Goal: Information Seeking & Learning: Learn about a topic

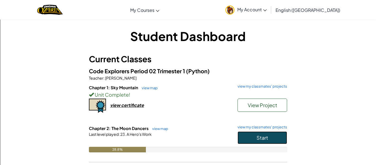
click at [250, 137] on button "Start" at bounding box center [262, 137] width 50 height 13
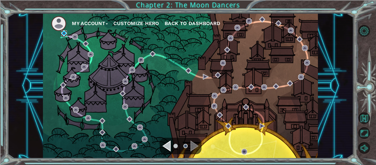
click at [65, 32] on img at bounding box center [64, 33] width 6 height 6
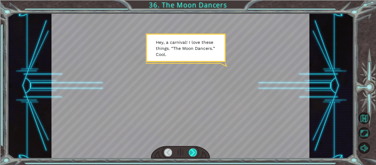
click at [193, 153] on div at bounding box center [193, 152] width 8 height 8
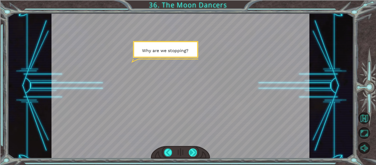
click at [194, 150] on div at bounding box center [193, 152] width 8 height 8
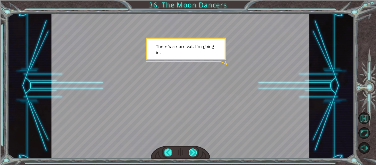
click at [191, 154] on div at bounding box center [193, 152] width 8 height 8
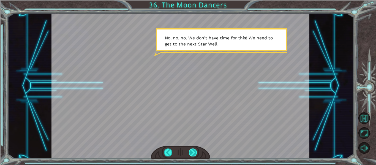
click at [191, 154] on div at bounding box center [193, 152] width 8 height 8
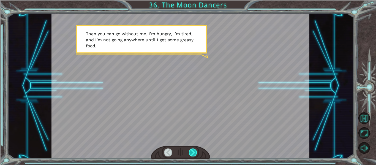
click at [191, 154] on div at bounding box center [193, 152] width 8 height 8
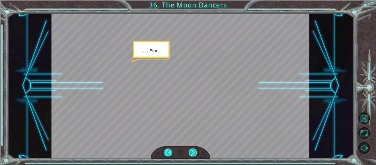
click at [191, 154] on div at bounding box center [193, 152] width 8 height 8
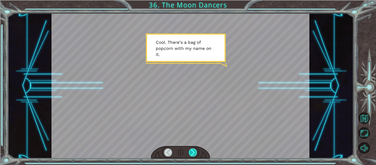
click at [191, 154] on div at bounding box center [193, 152] width 8 height 8
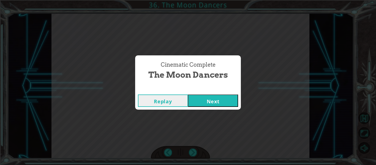
click at [219, 103] on button "Next" at bounding box center [213, 100] width 50 height 12
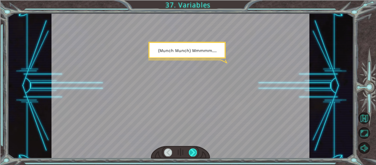
click at [194, 149] on div at bounding box center [193, 152] width 8 height 8
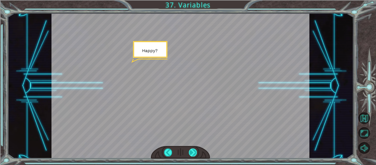
click at [194, 149] on div at bounding box center [193, 152] width 8 height 8
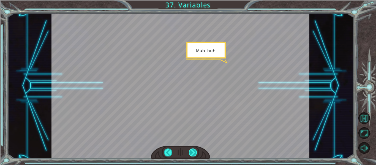
click at [194, 149] on div at bounding box center [193, 152] width 8 height 8
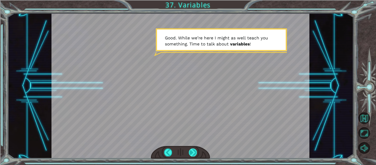
click at [194, 149] on div at bounding box center [193, 152] width 8 height 8
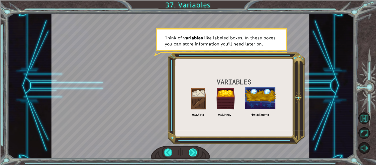
click at [194, 149] on div at bounding box center [193, 152] width 8 height 8
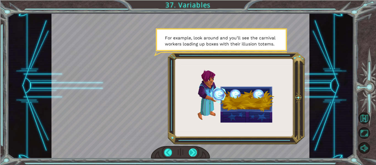
click at [194, 149] on div at bounding box center [193, 152] width 8 height 8
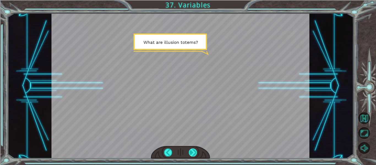
click at [194, 149] on div at bounding box center [193, 152] width 8 height 8
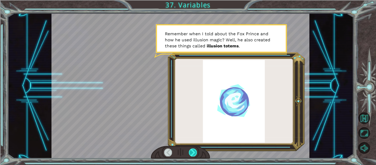
click at [194, 149] on div at bounding box center [193, 152] width 8 height 8
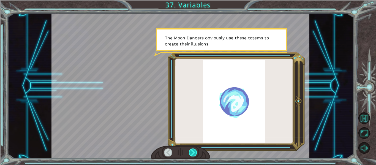
click at [194, 149] on div at bounding box center [193, 152] width 8 height 8
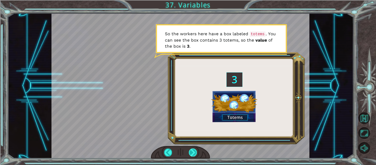
click at [192, 151] on div at bounding box center [193, 152] width 8 height 8
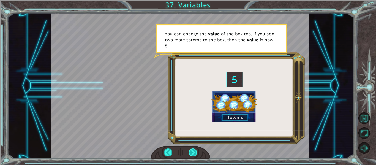
click at [192, 151] on div at bounding box center [193, 152] width 8 height 8
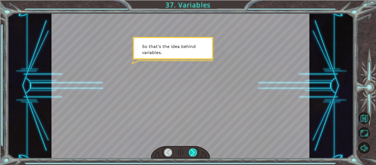
click at [192, 151] on div at bounding box center [193, 152] width 8 height 8
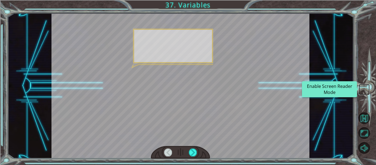
click at [95, 116] on div at bounding box center [180, 85] width 258 height 145
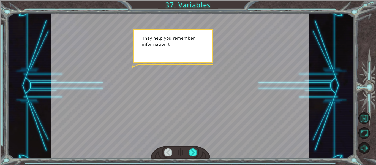
click at [94, 117] on div at bounding box center [180, 85] width 258 height 145
click at [192, 151] on div at bounding box center [193, 152] width 8 height 8
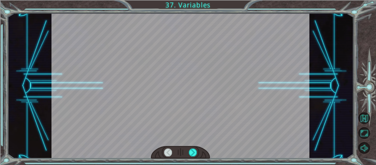
click at [192, 151] on div at bounding box center [193, 152] width 8 height 8
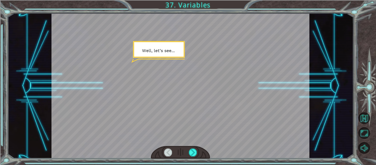
click at [192, 151] on div at bounding box center [193, 152] width 8 height 8
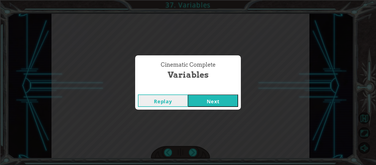
click at [207, 104] on button "Next" at bounding box center [213, 100] width 50 height 12
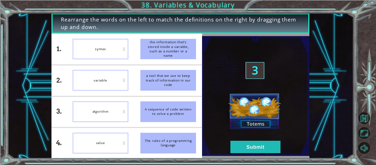
drag, startPoint x: 177, startPoint y: 51, endPoint x: 126, endPoint y: 113, distance: 81.1
click at [126, 113] on div "1. 2. 3. 4. syntax variable algorithm value the information that’s stored insid…" at bounding box center [126, 96] width 150 height 125
click at [97, 111] on div "syntax" at bounding box center [101, 111] width 56 height 21
click at [244, 142] on button "Submit" at bounding box center [255, 147] width 50 height 12
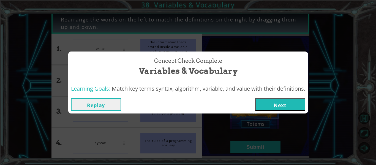
click at [281, 104] on button "Next" at bounding box center [280, 104] width 50 height 12
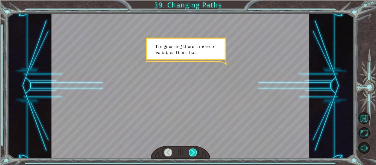
click at [190, 152] on div at bounding box center [193, 152] width 8 height 8
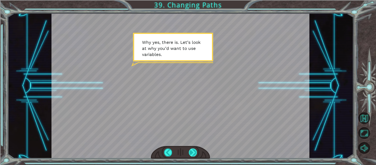
click at [190, 152] on div at bounding box center [193, 152] width 8 height 8
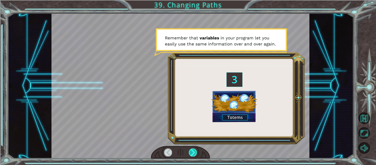
click at [190, 152] on div at bounding box center [193, 152] width 8 height 8
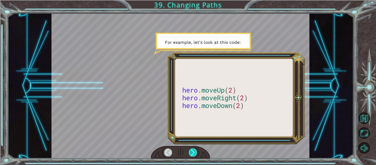
click at [190, 152] on div at bounding box center [193, 152] width 8 height 8
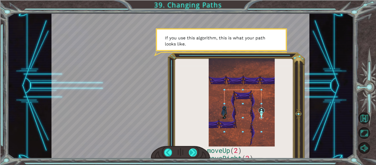
click at [190, 152] on div at bounding box center [193, 152] width 8 height 8
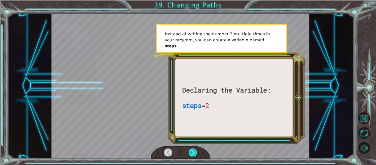
click at [190, 152] on div at bounding box center [193, 152] width 8 height 8
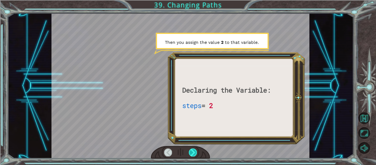
click at [190, 152] on div at bounding box center [193, 152] width 8 height 8
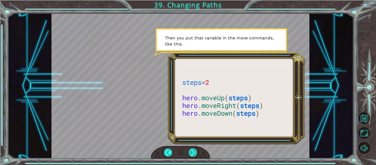
click at [190, 152] on div at bounding box center [193, 152] width 8 height 8
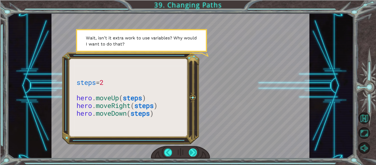
click at [190, 152] on div at bounding box center [193, 152] width 8 height 8
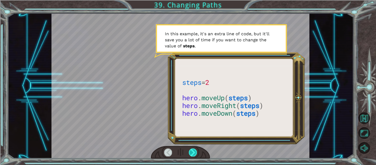
click at [190, 152] on div at bounding box center [193, 152] width 8 height 8
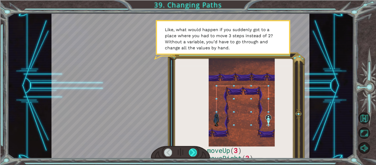
click at [190, 152] on div at bounding box center [193, 152] width 8 height 8
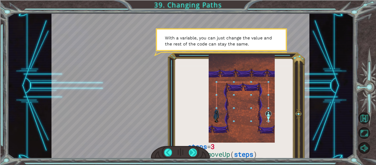
click at [190, 152] on div at bounding box center [193, 152] width 8 height 8
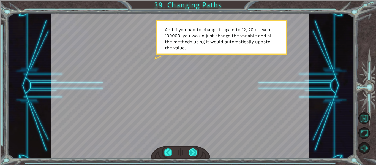
click at [190, 152] on div at bounding box center [193, 152] width 8 height 8
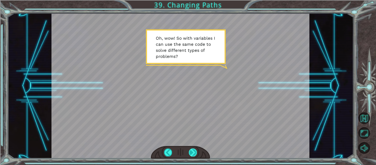
click at [191, 153] on div at bounding box center [193, 152] width 8 height 8
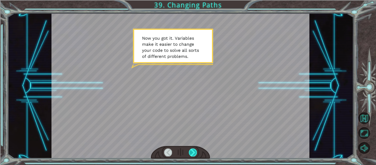
click at [191, 153] on div at bounding box center [193, 152] width 8 height 8
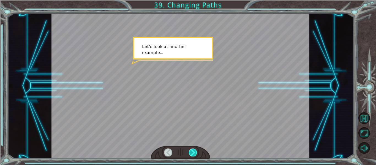
click at [191, 153] on div at bounding box center [193, 152] width 8 height 8
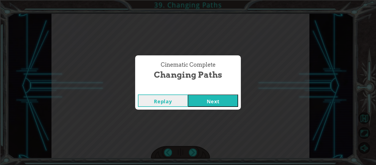
click at [202, 102] on button "Next" at bounding box center [213, 100] width 50 height 12
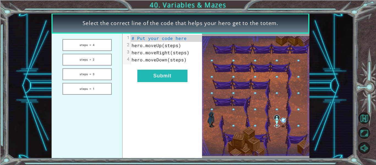
drag, startPoint x: 92, startPoint y: 75, endPoint x: 162, endPoint y: 32, distance: 81.1
click at [162, 32] on div "Select the correct line of the code that helps your hero get to the totem. step…" at bounding box center [180, 85] width 258 height 145
click at [82, 75] on button "steps = 3" at bounding box center [86, 74] width 49 height 12
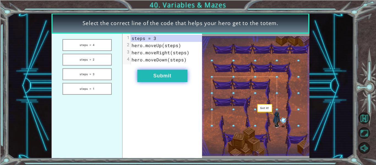
click at [159, 74] on button "Submit" at bounding box center [162, 76] width 50 height 12
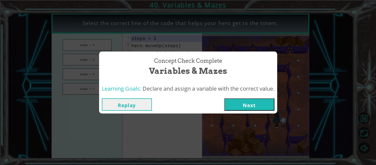
click at [237, 109] on button "Next" at bounding box center [249, 104] width 50 height 12
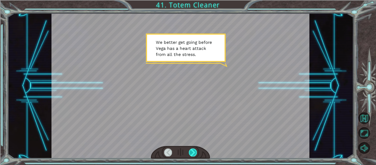
click at [194, 151] on div at bounding box center [193, 152] width 8 height 8
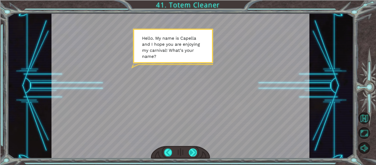
click at [193, 152] on div at bounding box center [193, 152] width 8 height 8
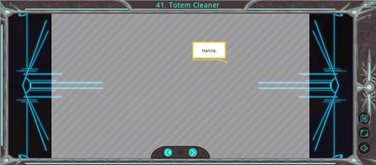
click at [193, 152] on div at bounding box center [193, 152] width 8 height 8
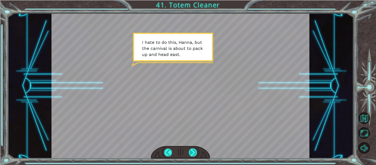
click at [193, 152] on div at bounding box center [193, 152] width 8 height 8
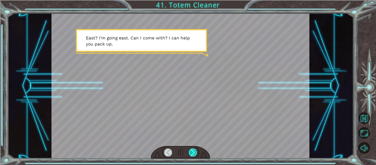
click at [193, 152] on div at bounding box center [193, 152] width 8 height 8
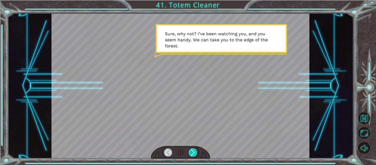
click at [193, 152] on div at bounding box center [193, 152] width 8 height 8
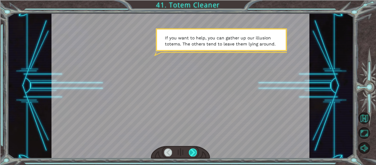
click at [193, 152] on div at bounding box center [193, 152] width 8 height 8
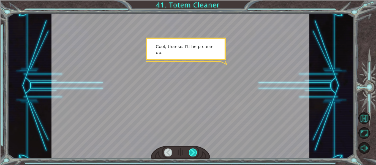
click at [193, 152] on div at bounding box center [193, 152] width 8 height 8
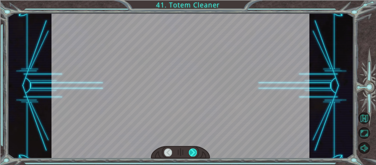
click at [193, 152] on div at bounding box center [193, 152] width 8 height 8
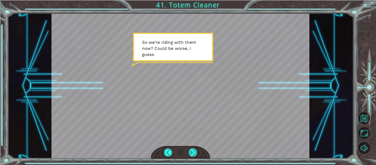
click at [193, 152] on div at bounding box center [193, 152] width 8 height 8
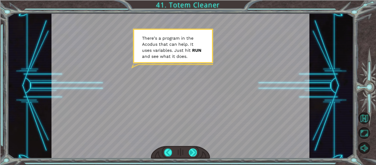
click at [193, 152] on div at bounding box center [193, 152] width 8 height 8
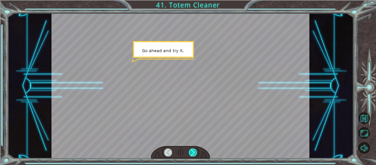
click at [193, 152] on div at bounding box center [193, 152] width 8 height 8
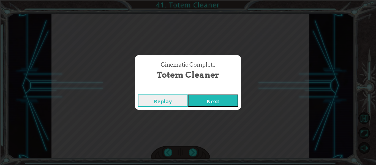
click at [204, 104] on button "Next" at bounding box center [213, 100] width 50 height 12
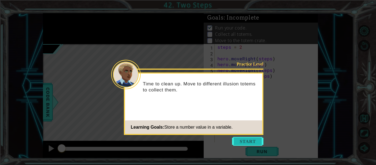
click at [249, 141] on button "Start" at bounding box center [247, 141] width 31 height 9
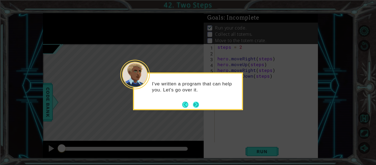
click at [196, 105] on button "Next" at bounding box center [196, 104] width 6 height 6
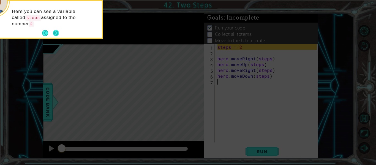
click at [56, 30] on button "Next" at bounding box center [56, 33] width 6 height 6
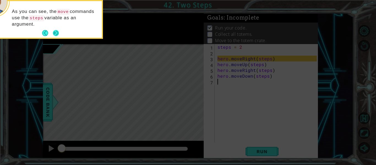
click at [55, 32] on button "Next" at bounding box center [56, 33] width 7 height 7
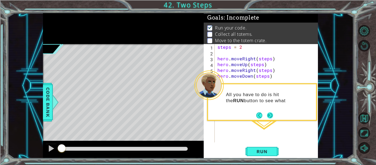
click at [270, 113] on button "Next" at bounding box center [270, 115] width 6 height 6
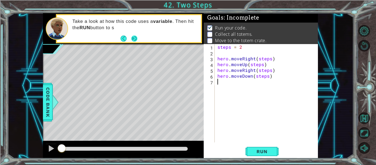
click at [134, 39] on button "Next" at bounding box center [134, 38] width 6 height 6
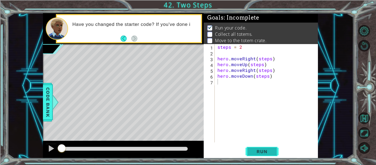
click at [260, 150] on span "Run" at bounding box center [262, 152] width 22 height 6
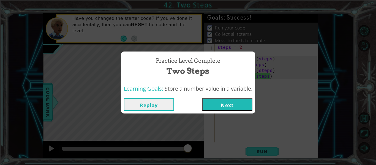
click at [237, 106] on button "Next" at bounding box center [227, 104] width 50 height 12
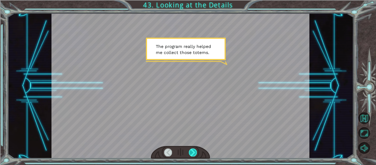
click at [193, 150] on div at bounding box center [193, 152] width 8 height 8
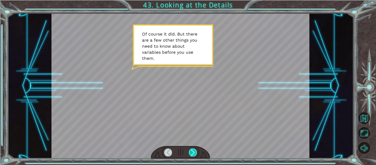
click at [193, 150] on div at bounding box center [193, 152] width 8 height 8
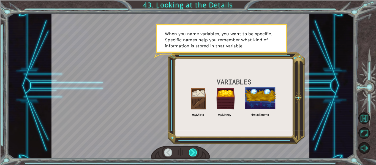
click at [193, 150] on div at bounding box center [193, 152] width 8 height 8
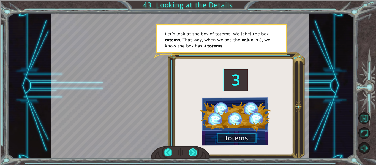
click at [193, 150] on div at bounding box center [193, 152] width 8 height 8
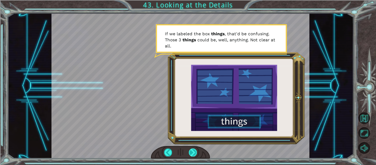
click at [193, 150] on div at bounding box center [193, 152] width 8 height 8
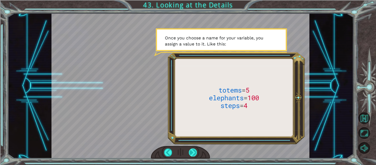
click at [193, 150] on div at bounding box center [193, 152] width 8 height 8
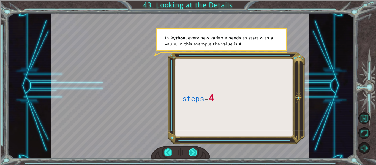
click at [193, 151] on div at bounding box center [193, 152] width 8 height 8
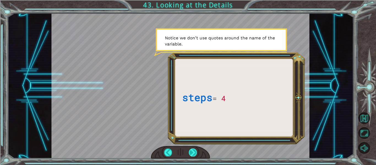
click at [193, 151] on div at bounding box center [193, 152] width 8 height 8
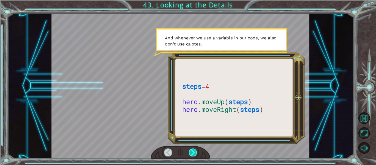
click at [193, 151] on div at bounding box center [193, 152] width 8 height 8
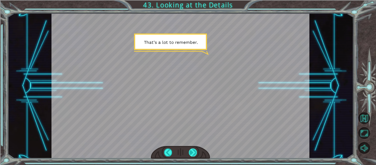
click at [193, 151] on div at bounding box center [193, 152] width 8 height 8
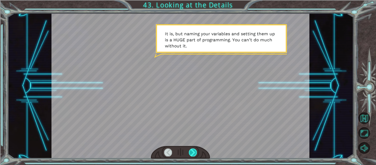
click at [193, 151] on div at bounding box center [193, 152] width 8 height 8
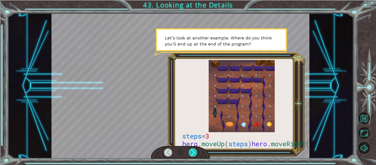
click at [193, 151] on div at bounding box center [193, 152] width 8 height 8
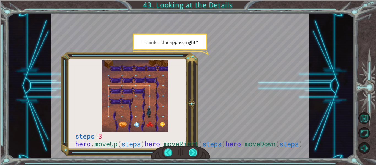
click at [193, 151] on div at bounding box center [193, 152] width 8 height 8
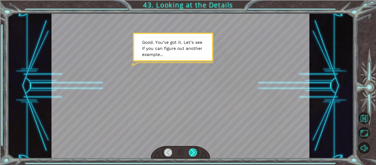
click at [193, 151] on div at bounding box center [193, 152] width 8 height 8
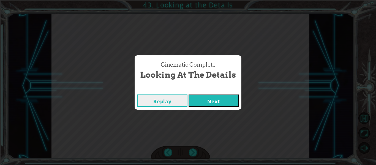
click at [209, 98] on button "Next" at bounding box center [213, 100] width 50 height 12
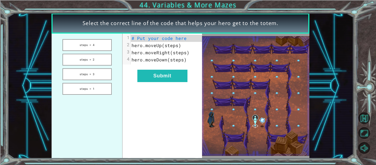
drag, startPoint x: 90, startPoint y: 56, endPoint x: 153, endPoint y: 20, distance: 72.1
click at [153, 20] on div "Select the correct line of the code that helps your hero get to the totem. step…" at bounding box center [180, 85] width 258 height 145
click at [92, 60] on button "steps = 2" at bounding box center [86, 60] width 49 height 12
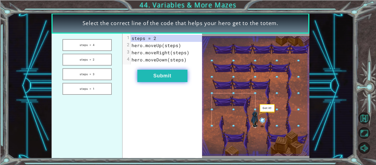
click at [154, 74] on button "Submit" at bounding box center [162, 76] width 50 height 12
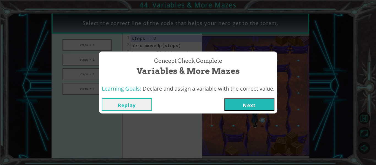
click at [259, 104] on button "Next" at bounding box center [249, 104] width 50 height 12
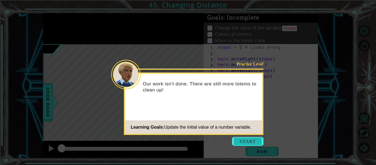
click at [237, 139] on button "Start" at bounding box center [247, 141] width 31 height 9
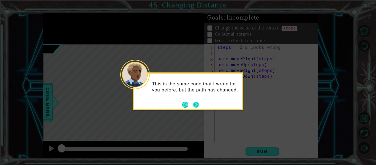
click at [194, 104] on button "Next" at bounding box center [196, 104] width 6 height 6
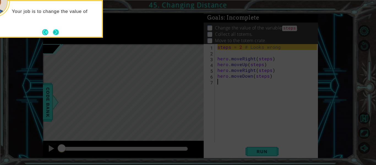
click at [58, 31] on button "Next" at bounding box center [56, 32] width 6 height 6
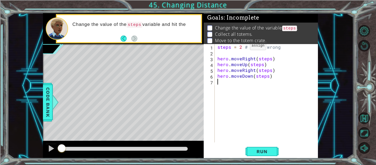
click at [240, 47] on div "steps = 2 # Looks wrong hero . moveRight ( steps ) hero . moveUp ( steps ) hero…" at bounding box center [267, 99] width 103 height 110
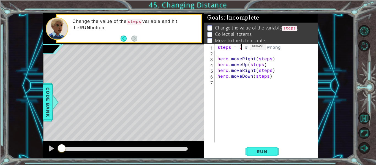
scroll to position [0, 2]
type textarea "steps = 3 # Looks wrong"
click at [265, 153] on span "Run" at bounding box center [262, 152] width 22 height 6
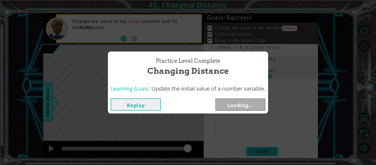
click at [262, 150] on div "Practice Level Complete Changing Distance Learning Goals: Update the initial va…" at bounding box center [188, 82] width 376 height 165
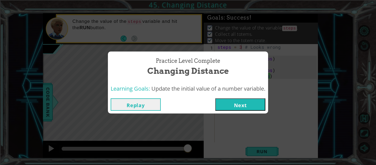
click at [241, 101] on button "Next" at bounding box center [240, 104] width 50 height 12
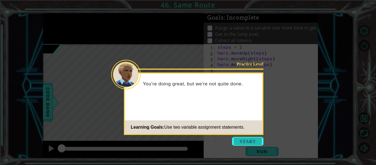
click at [235, 141] on button "Start" at bounding box center [247, 141] width 31 height 9
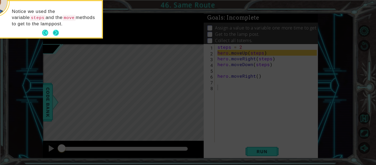
click at [54, 34] on button "Next" at bounding box center [56, 33] width 6 height 6
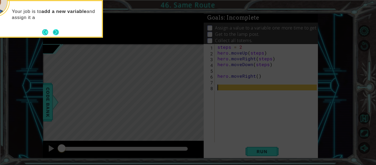
click at [54, 33] on button "Next" at bounding box center [56, 32] width 6 height 6
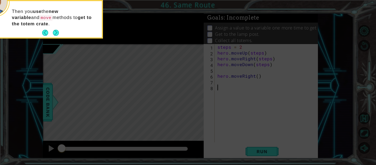
click at [54, 33] on button "Next" at bounding box center [56, 33] width 6 height 6
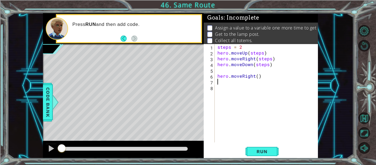
click at [223, 81] on div "steps = 2 hero . moveUp ( steps ) hero . moveRight ( steps ) hero . moveDown ( …" at bounding box center [267, 99] width 103 height 110
click at [263, 147] on button "Run" at bounding box center [261, 151] width 33 height 11
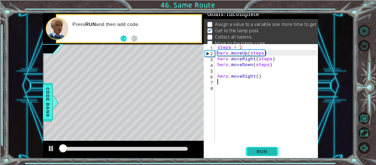
scroll to position [4, 0]
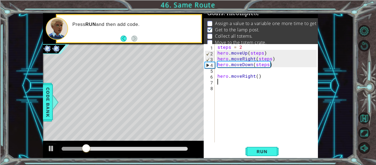
click at [215, 47] on div "1 2 3 4 5 6 7 8 steps = 2 hero . moveUp ( steps ) hero . moveRight ( steps ) he…" at bounding box center [260, 93] width 113 height 98
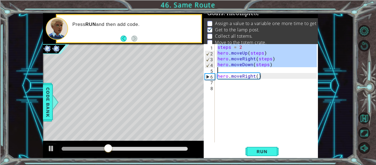
drag, startPoint x: 217, startPoint y: 47, endPoint x: 284, endPoint y: 73, distance: 71.0
click at [284, 73] on div "steps = 2 hero . moveUp ( steps ) hero . moveRight ( steps ) hero . moveDown ( …" at bounding box center [267, 99] width 103 height 110
type textarea "hero.moveDown(steps)"
click at [217, 84] on div "steps = 2 hero . moveUp ( steps ) hero . moveRight ( steps ) hero . moveDown ( …" at bounding box center [267, 99] width 103 height 110
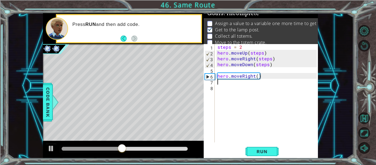
paste textarea "steps = 2"
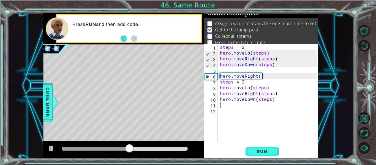
click at [244, 81] on div "steps = 2 hero . moveUp ( steps ) hero . moveRight ( steps ) hero . moveDown ( …" at bounding box center [269, 99] width 101 height 110
type textarea "steps = 3"
click at [270, 152] on span "Run" at bounding box center [262, 152] width 22 height 6
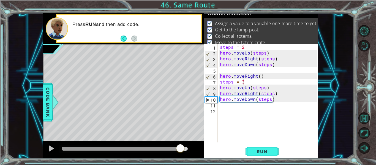
drag, startPoint x: 72, startPoint y: 145, endPoint x: 180, endPoint y: 156, distance: 108.6
click at [180, 156] on div at bounding box center [123, 150] width 161 height 18
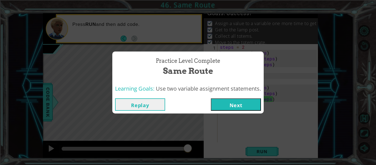
click at [238, 104] on button "Next" at bounding box center [236, 104] width 50 height 12
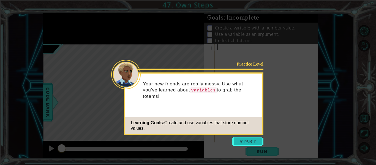
click at [244, 142] on button "Start" at bounding box center [247, 141] width 31 height 9
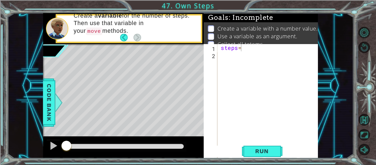
scroll to position [0, 0]
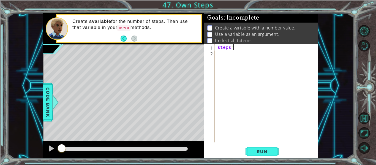
type textarea "steps=3"
click at [219, 52] on div "steps = 3" at bounding box center [267, 99] width 103 height 110
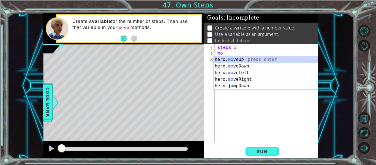
scroll to position [0, 0]
type textarea "m"
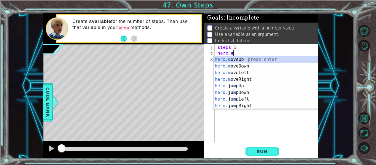
scroll to position [0, 1]
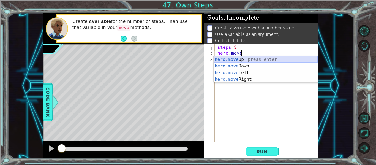
click at [239, 60] on div "hero.move Up press enter hero.move Down press enter hero.move Left press enter …" at bounding box center [265, 76] width 104 height 40
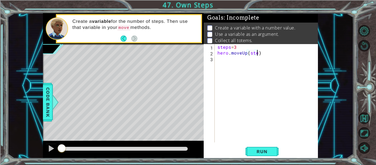
type textarea "hero.moveUp(steps)"
click at [223, 56] on div "steps = 3 hero . moveUp ( steps )" at bounding box center [267, 99] width 103 height 110
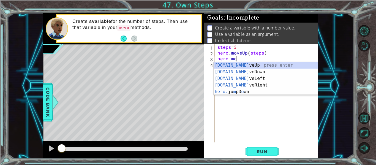
scroll to position [0, 1]
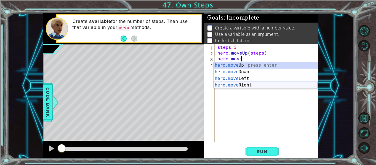
click at [245, 83] on div "hero.move Up press enter hero.move Down press enter hero.move Left press enter …" at bounding box center [265, 82] width 104 height 40
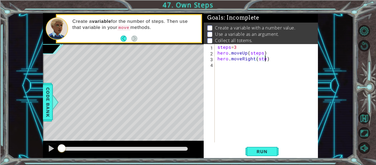
type textarea "hero.moveRight(steps)"
click at [234, 65] on div "steps = 3 hero . moveUp ( steps ) hero . moveRight ( steps )" at bounding box center [267, 99] width 103 height 110
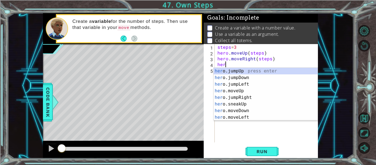
scroll to position [0, 0]
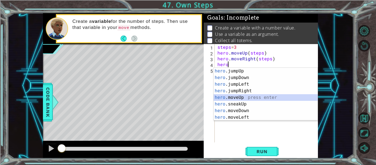
click at [248, 97] on div "hero .jumpUp press enter hero .jumpDown press enter hero .jumpLeft press enter …" at bounding box center [265, 101] width 104 height 66
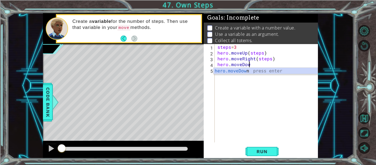
scroll to position [0, 2]
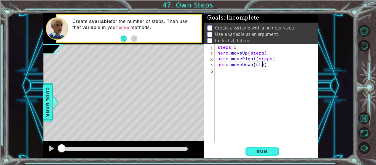
type textarea "hero.moveDown(steps)"
click at [219, 69] on div "steps = 3 hero . moveUp ( steps ) hero . moveRight ( steps ) hero . moveDown ( …" at bounding box center [267, 99] width 103 height 110
type textarea "hero.moveRight(4)"
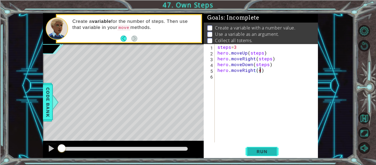
click at [261, 150] on span "Run" at bounding box center [262, 152] width 22 height 6
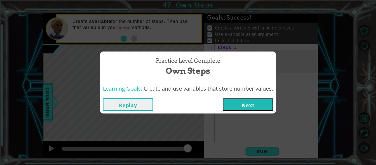
click at [260, 104] on button "Next" at bounding box center [248, 104] width 50 height 12
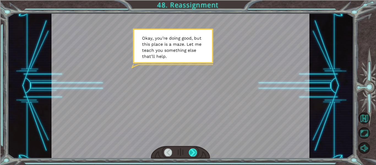
click at [196, 150] on div at bounding box center [193, 152] width 8 height 8
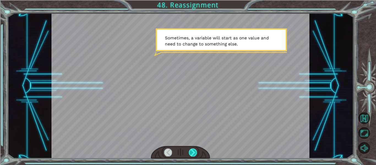
click at [196, 156] on div at bounding box center [193, 152] width 8 height 8
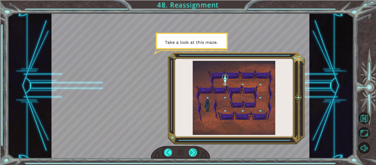
click at [195, 153] on div at bounding box center [193, 152] width 8 height 8
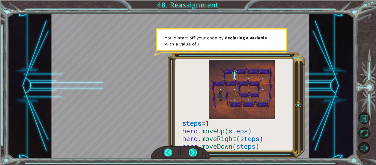
click at [193, 149] on div at bounding box center [193, 152] width 8 height 8
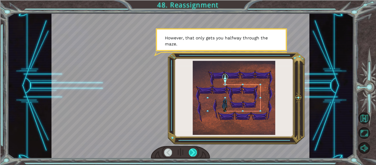
click at [195, 152] on div at bounding box center [193, 152] width 8 height 8
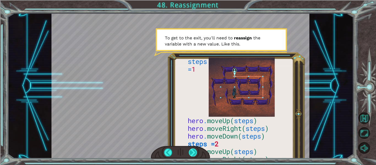
click at [194, 156] on div at bounding box center [193, 152] width 8 height 8
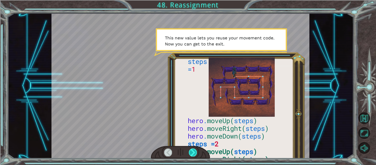
click at [196, 155] on div at bounding box center [193, 152] width 8 height 8
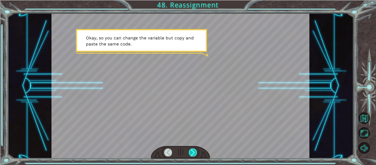
click at [195, 151] on div at bounding box center [193, 152] width 8 height 8
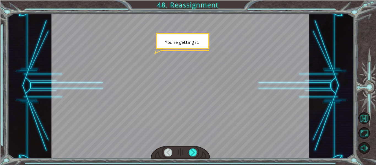
click at [192, 158] on div at bounding box center [180, 152] width 59 height 13
click at [194, 152] on div at bounding box center [193, 152] width 8 height 8
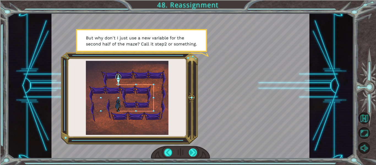
click at [195, 156] on div at bounding box center [193, 152] width 8 height 8
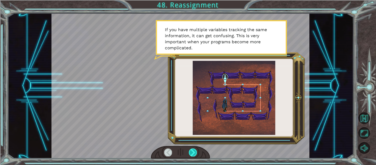
click at [194, 155] on div at bounding box center [193, 152] width 8 height 8
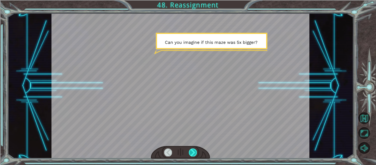
click at [193, 156] on div at bounding box center [193, 152] width 8 height 8
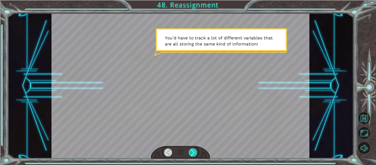
click at [193, 155] on div at bounding box center [193, 152] width 8 height 8
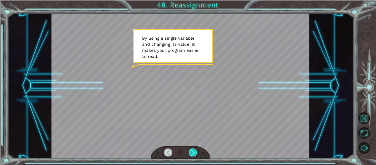
click at [194, 154] on div at bounding box center [193, 152] width 8 height 8
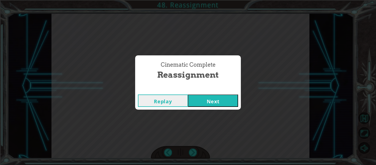
click at [210, 104] on button "Next" at bounding box center [213, 100] width 50 height 12
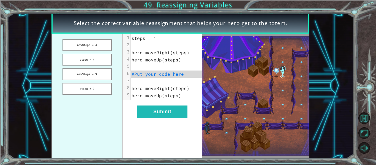
drag, startPoint x: 88, startPoint y: 47, endPoint x: 132, endPoint y: 60, distance: 46.2
click at [132, 60] on div "newSteps = 4 steps = 4 newSteps = 3 steps = 3 xxxxxxxxxx 9 1 steps = 1 2 ​ 3 he…" at bounding box center [126, 96] width 150 height 125
click at [93, 76] on button "newSteps = 3" at bounding box center [86, 74] width 49 height 12
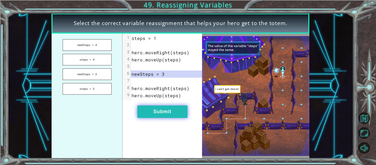
click at [158, 110] on button "Submit" at bounding box center [162, 111] width 50 height 12
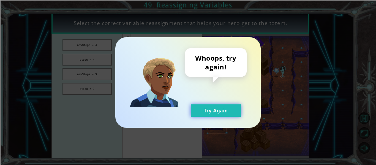
click at [198, 109] on button "Try Again" at bounding box center [216, 110] width 50 height 12
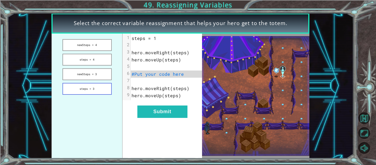
click at [102, 87] on button "steps = 3" at bounding box center [86, 89] width 49 height 12
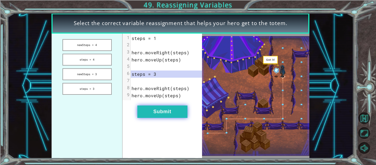
click at [149, 111] on button "Submit" at bounding box center [162, 111] width 50 height 12
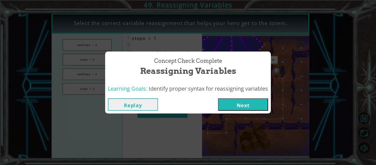
click at [243, 104] on button "Next" at bounding box center [243, 104] width 50 height 12
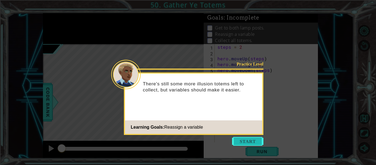
click at [239, 140] on button "Start" at bounding box center [247, 141] width 31 height 9
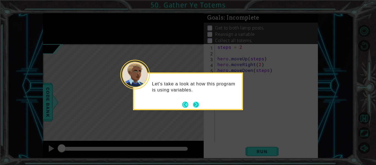
click at [197, 104] on button "Next" at bounding box center [196, 104] width 6 height 6
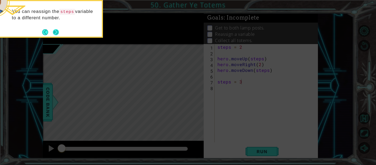
click at [56, 34] on button "Next" at bounding box center [56, 32] width 6 height 6
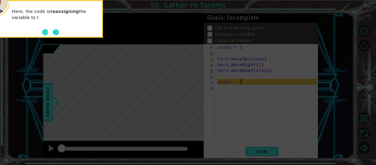
click at [55, 34] on button "Next" at bounding box center [56, 32] width 6 height 6
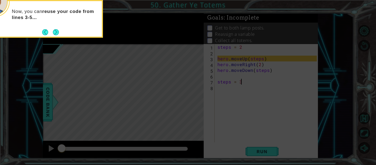
click at [55, 34] on button "Next" at bounding box center [56, 32] width 6 height 6
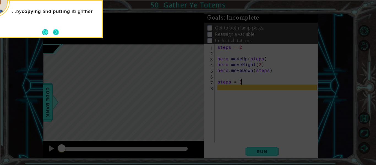
click at [55, 33] on button "Next" at bounding box center [56, 32] width 6 height 6
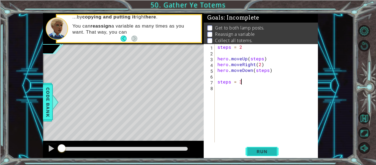
click at [273, 149] on button "Run" at bounding box center [261, 151] width 33 height 11
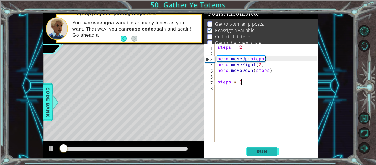
scroll to position [4, 0]
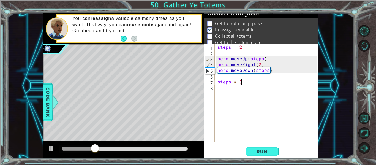
click at [220, 88] on div "steps = 2 hero . moveUp ( steps ) hero . moveRight ( 2 ) hero . moveDown ( step…" at bounding box center [267, 99] width 103 height 110
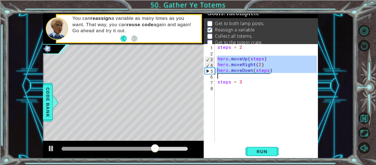
drag, startPoint x: 217, startPoint y: 59, endPoint x: 283, endPoint y: 77, distance: 68.3
click at [283, 77] on div "steps = 2 hero . moveUp ( steps ) hero . moveRight ( 2 ) hero . moveDown ( step…" at bounding box center [267, 99] width 103 height 110
type textarea "hero.moveDown(steps)"
click at [223, 88] on div "steps = 2 hero . moveUp ( steps ) hero . moveRight ( 2 ) hero . moveDown ( step…" at bounding box center [267, 99] width 103 height 110
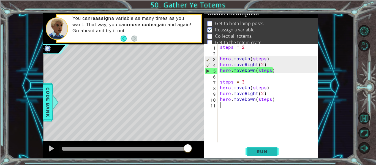
click at [246, 152] on button "Run" at bounding box center [261, 151] width 33 height 11
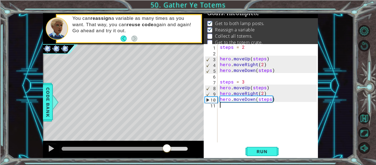
drag, startPoint x: 68, startPoint y: 147, endPoint x: 166, endPoint y: 150, distance: 98.0
click at [166, 150] on div at bounding box center [167, 149] width 10 height 10
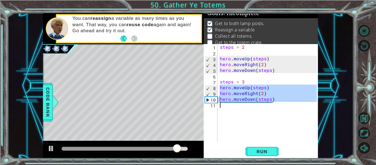
drag, startPoint x: 219, startPoint y: 87, endPoint x: 259, endPoint y: 104, distance: 43.1
click at [259, 104] on div "steps = 2 hero . moveUp ( steps ) hero . moveRight ( 2 ) hero . moveDown ( step…" at bounding box center [269, 99] width 101 height 110
type textarea "hero.moveDown(steps)"
click at [225, 106] on div "steps = 2 hero . moveUp ( steps ) hero . moveRight ( 2 ) hero . moveDown ( step…" at bounding box center [268, 93] width 98 height 98
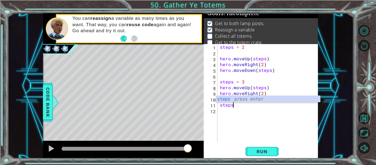
scroll to position [0, 1]
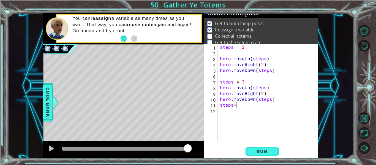
type textarea "steps=4"
click at [225, 114] on div "steps = 2 hero . moveUp ( steps ) hero . moveRight ( 2 ) hero . moveDown ( step…" at bounding box center [269, 99] width 101 height 110
click at [233, 105] on div "steps = 2 hero . moveUp ( steps ) hero . moveRight ( 2 ) hero . moveDown ( step…" at bounding box center [269, 99] width 101 height 110
type textarea "steps = 4"
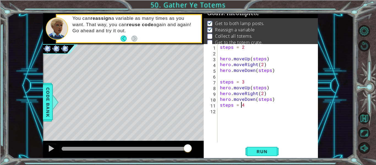
click at [223, 105] on div "steps = 2 hero . moveUp ( steps ) hero . moveRight ( 2 ) hero . moveDown ( step…" at bounding box center [269, 99] width 101 height 110
click at [224, 111] on div "steps = 2 hero . moveUp ( steps ) hero . moveRight ( 2 ) hero . moveDown ( step…" at bounding box center [269, 99] width 101 height 110
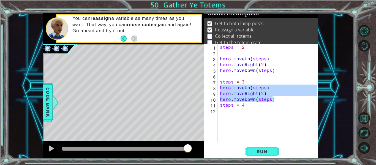
drag, startPoint x: 219, startPoint y: 90, endPoint x: 276, endPoint y: 100, distance: 57.7
click at [276, 100] on div "steps = 2 hero . moveUp ( steps ) hero . moveRight ( 2 ) hero . moveDown ( step…" at bounding box center [269, 99] width 101 height 110
type textarea "hero.moveRight(2) hero.moveDown(steps)"
click at [224, 110] on div "steps = 2 hero . moveUp ( steps ) hero . moveRight ( 2 ) hero . moveDown ( step…" at bounding box center [269, 99] width 101 height 110
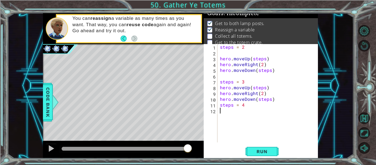
paste textarea "hero.moveDown(steps)"
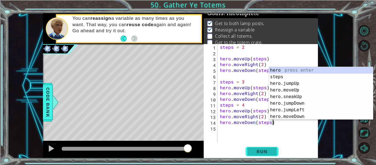
type textarea "hero.moveDown(steps)"
click at [255, 150] on span "Run" at bounding box center [262, 152] width 22 height 6
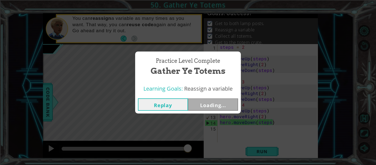
drag, startPoint x: 68, startPoint y: 148, endPoint x: 210, endPoint y: 146, distance: 141.9
click at [210, 146] on body "1 ההההההההההההההההההההההההההההההההההההההההההההההההההההההההההההההההההההההההההההה…" at bounding box center [188, 82] width 376 height 165
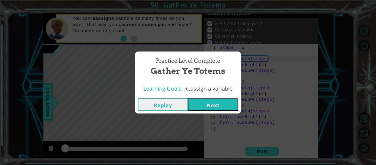
click at [207, 105] on button "Next" at bounding box center [213, 104] width 50 height 12
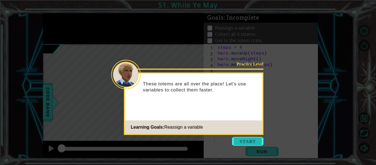
click at [235, 139] on button "Start" at bounding box center [247, 141] width 31 height 9
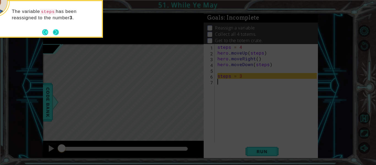
click at [57, 33] on button "Next" at bounding box center [56, 32] width 6 height 6
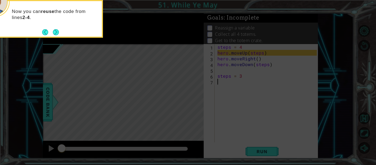
click at [57, 33] on button "Next" at bounding box center [56, 32] width 6 height 6
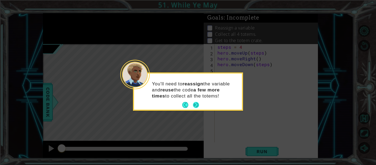
click at [196, 106] on button "Next" at bounding box center [196, 105] width 6 height 6
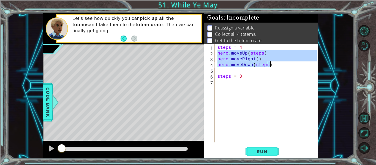
drag, startPoint x: 218, startPoint y: 53, endPoint x: 283, endPoint y: 66, distance: 66.7
click at [283, 66] on div "steps = 4 hero . moveUp ( steps ) hero . moveRight ( ) hero . moveDown ( steps …" at bounding box center [267, 99] width 103 height 110
click at [264, 149] on span "Run" at bounding box center [262, 152] width 22 height 6
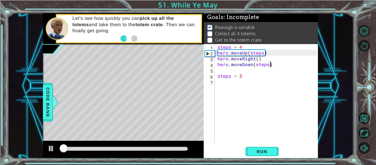
scroll to position [1, 0]
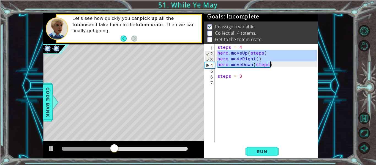
drag, startPoint x: 216, startPoint y: 52, endPoint x: 277, endPoint y: 67, distance: 63.3
click at [277, 67] on div "steps = 4 hero . moveUp ( steps ) hero . moveRight ( ) hero . moveDown ( steps …" at bounding box center [267, 99] width 103 height 110
type textarea "hero.moveDown(steps)"
click at [222, 83] on div "steps = 4 hero . moveUp ( steps ) hero . moveRight ( ) hero . moveDown ( steps …" at bounding box center [267, 99] width 103 height 110
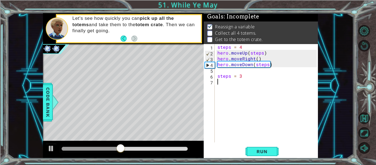
paste textarea "s"
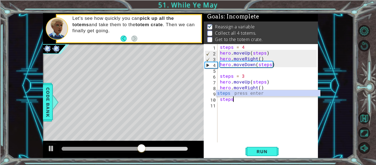
scroll to position [0, 1]
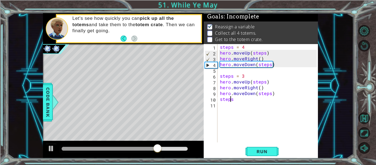
click at [230, 100] on div "steps = 4 hero . moveUp ( steps ) hero . moveRight ( ) hero . moveDown ( steps …" at bounding box center [269, 99] width 101 height 110
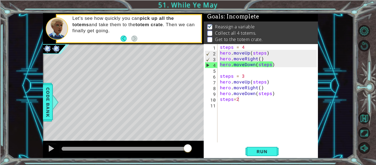
drag, startPoint x: 218, startPoint y: 81, endPoint x: 256, endPoint y: 96, distance: 40.8
click at [256, 96] on div "steps=2 1 2 3 4 5 6 7 8 9 10 11 steps = 4 hero . moveUp ( steps ) hero . moveRi…" at bounding box center [260, 93] width 113 height 98
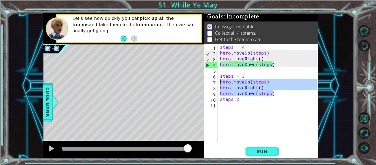
drag, startPoint x: 279, startPoint y: 93, endPoint x: 217, endPoint y: 83, distance: 62.2
click at [217, 83] on div "steps=2 1 2 3 4 5 6 7 8 9 10 11 steps = 4 hero . moveUp ( steps ) hero . moveRi…" at bounding box center [260, 93] width 113 height 98
type textarea "hero.moveUp(steps) hero.moveRight()"
click at [223, 104] on div "steps = 4 hero . moveUp ( steps ) hero . moveRight ( ) hero . moveDown ( steps …" at bounding box center [269, 99] width 101 height 110
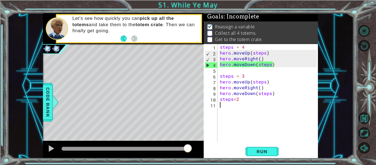
paste textarea "hero.moveDown(steps)"
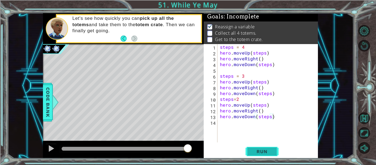
click at [249, 149] on button "Run" at bounding box center [261, 151] width 33 height 11
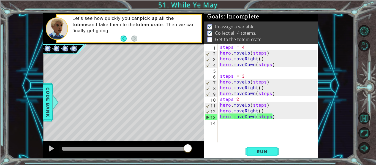
drag, startPoint x: 67, startPoint y: 151, endPoint x: 193, endPoint y: 159, distance: 126.2
click at [193, 159] on div "1 ההההההההההההההההההההההההההההההההההההההההההההההההההההההההההההההההההההההההההההה…" at bounding box center [188, 82] width 376 height 165
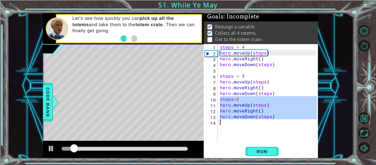
drag, startPoint x: 220, startPoint y: 99, endPoint x: 272, endPoint y: 127, distance: 59.4
click at [272, 127] on div "steps = 4 hero . moveUp ( steps ) hero . moveRight ( ) hero . moveDown ( steps …" at bounding box center [269, 99] width 101 height 110
type textarea "hero.moveDown(steps)"
click at [228, 120] on div "steps = 4 hero . moveUp ( steps ) hero . moveRight ( ) hero . moveDown ( steps …" at bounding box center [268, 93] width 98 height 98
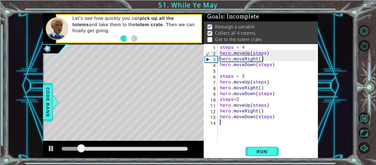
paste textarea "steps=2"
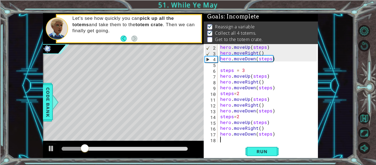
click at [237, 116] on div "hero . moveUp ( steps ) hero . moveRight ( ) hero . moveDown ( steps ) steps = …" at bounding box center [269, 99] width 100 height 110
type textarea "steps=1"
click at [263, 150] on span "Run" at bounding box center [262, 152] width 22 height 6
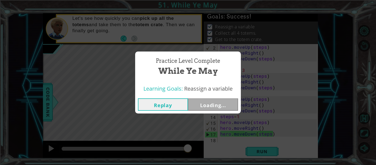
drag, startPoint x: 66, startPoint y: 148, endPoint x: 202, endPoint y: 166, distance: 137.1
click at [202, 164] on html "1 ההההההההההההההההההההההההההההההההההההההההההההההההההההההההההההההההההההההההההההה…" at bounding box center [188, 103] width 376 height 207
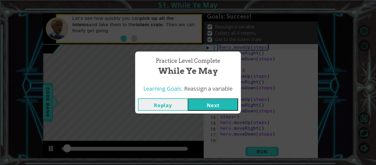
click at [215, 101] on button "Next" at bounding box center [213, 104] width 50 height 12
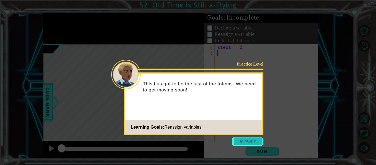
click at [239, 142] on button "Start" at bounding box center [247, 141] width 31 height 9
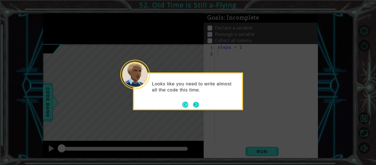
click at [197, 105] on button "Next" at bounding box center [196, 104] width 6 height 6
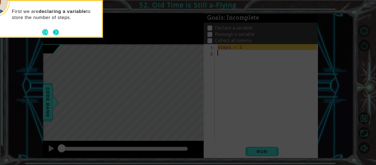
click at [56, 32] on button "Next" at bounding box center [56, 32] width 6 height 6
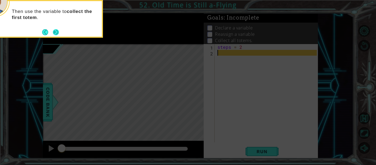
click at [56, 32] on button "Next" at bounding box center [56, 32] width 6 height 6
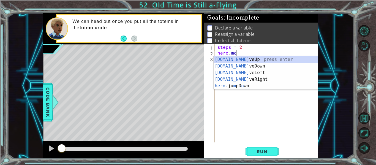
scroll to position [0, 1]
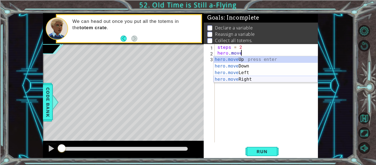
click at [235, 78] on div "hero.move Up press enter hero.move Down press enter hero.move Left press enter …" at bounding box center [265, 76] width 104 height 40
type textarea "hero.moveRight(1)"
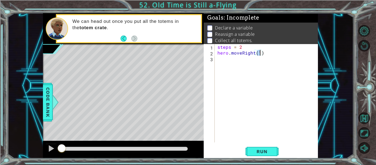
click at [226, 60] on div "steps = 2 hero . moveRight ( 1 )" at bounding box center [267, 99] width 103 height 110
click at [263, 53] on div "steps = 2 hero . moveRight ( 1 )" at bounding box center [267, 99] width 103 height 110
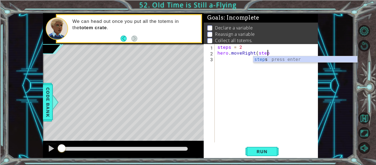
scroll to position [0, 3]
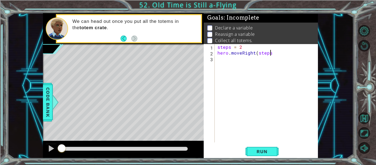
type textarea "hero.moveRight(steps)"
click at [231, 59] on div "steps = 2 hero . moveRight ( steps )" at bounding box center [267, 99] width 103 height 110
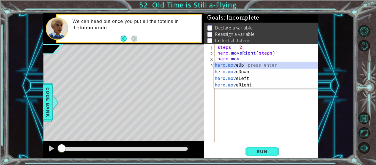
scroll to position [0, 1]
click at [241, 72] on div "hero.move Up press enter hero.move Down press enter hero.move Left press enter …" at bounding box center [265, 82] width 104 height 40
type textarea "hero.moveDown(1)"
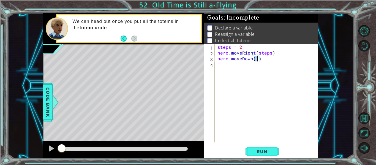
click at [226, 63] on div "steps = 2 hero . moveRight ( steps ) hero . moveDown ( 1 )" at bounding box center [267, 99] width 103 height 110
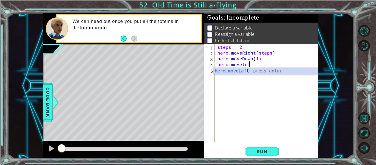
scroll to position [0, 2]
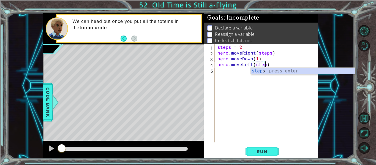
type textarea "hero.moveLeft(steps)"
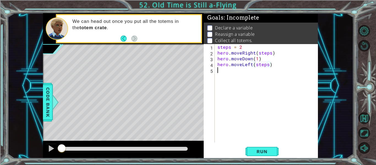
click at [224, 70] on div "steps = 2 hero . moveRight ( steps ) hero . moveDown ( 1 ) hero . moveLeft ( st…" at bounding box center [267, 99] width 103 height 110
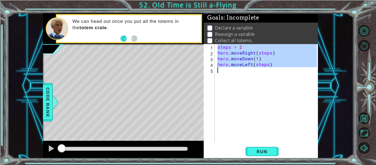
drag, startPoint x: 216, startPoint y: 49, endPoint x: 278, endPoint y: 72, distance: 66.2
click at [278, 72] on div "steps = 2 hero . moveRight ( steps ) hero . moveDown ( 1 ) hero . moveLeft ( st…" at bounding box center [267, 99] width 103 height 110
type textarea "hero.moveLeft(steps)"
click at [226, 72] on div "steps = 2 hero . moveRight ( steps ) hero . moveDown ( 1 ) hero . moveLeft ( st…" at bounding box center [266, 93] width 100 height 98
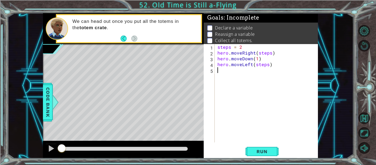
paste textarea "steps = 2"
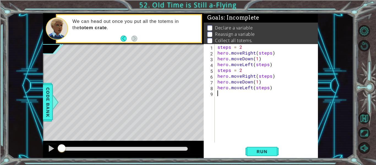
click at [241, 71] on div "steps = 2 hero . moveRight ( steps ) hero . moveDown ( 1 ) hero . moveLeft ( st…" at bounding box center [267, 99] width 103 height 110
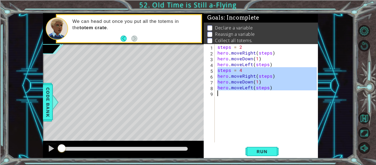
drag, startPoint x: 217, startPoint y: 72, endPoint x: 283, endPoint y: 95, distance: 69.7
click at [283, 95] on div "steps = 2 hero . moveRight ( steps ) hero . moveDown ( 1 ) hero . moveLeft ( st…" at bounding box center [267, 99] width 103 height 110
type textarea "hero.moveLeft(steps)"
click at [230, 93] on div "steps = 2 hero . moveRight ( steps ) hero . moveDown ( 1 ) hero . moveLeft ( st…" at bounding box center [266, 93] width 100 height 98
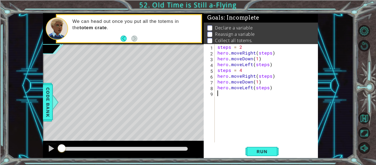
scroll to position [0, 0]
paste textarea "steps = 4"
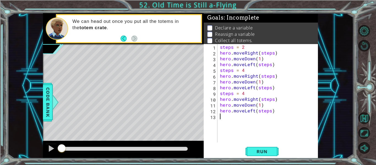
click at [245, 94] on div "steps = 2 hero . moveRight ( steps ) hero . moveDown ( 1 ) hero . moveLeft ( st…" at bounding box center [269, 99] width 101 height 110
type textarea "steps = 6"
click at [262, 152] on span "Run" at bounding box center [262, 152] width 22 height 6
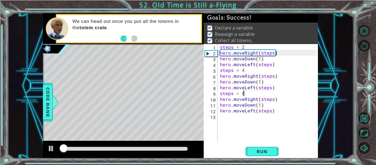
click at [67, 152] on div at bounding box center [64, 149] width 10 height 10
click at [51, 148] on div at bounding box center [51, 148] width 7 height 7
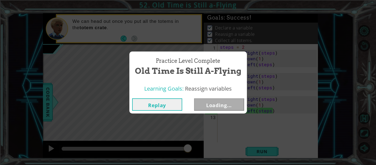
drag, startPoint x: 70, startPoint y: 148, endPoint x: 196, endPoint y: 139, distance: 126.0
click at [196, 139] on body "1 ההההההההההההההההההההההההההההההההההההההההההההההההההההההההההההההההההההההההההההה…" at bounding box center [188, 82] width 376 height 165
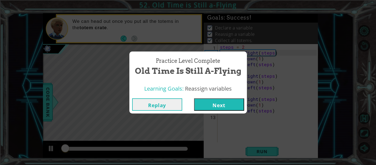
click at [216, 103] on button "Next" at bounding box center [219, 104] width 50 height 12
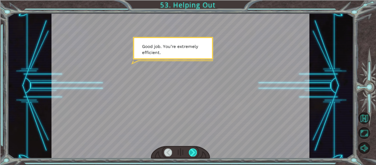
click at [193, 152] on div at bounding box center [193, 152] width 8 height 8
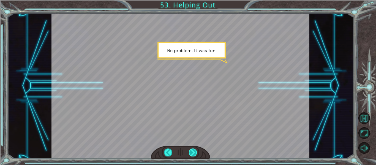
click at [193, 152] on div at bounding box center [193, 152] width 8 height 8
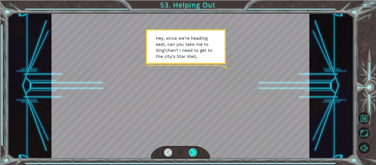
click at [193, 152] on div at bounding box center [193, 152] width 8 height 8
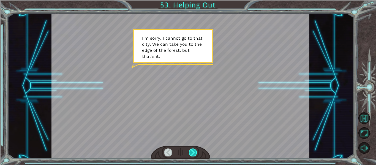
click at [193, 152] on div at bounding box center [193, 152] width 8 height 8
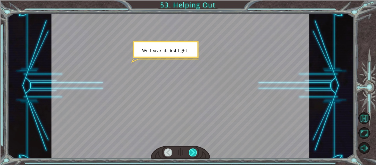
click at [193, 152] on div at bounding box center [193, 152] width 8 height 8
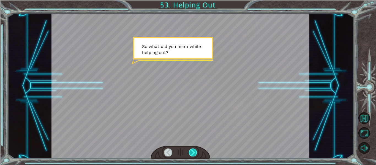
click at [193, 152] on div at bounding box center [193, 152] width 8 height 8
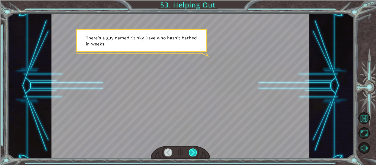
click at [193, 152] on div at bounding box center [193, 152] width 8 height 8
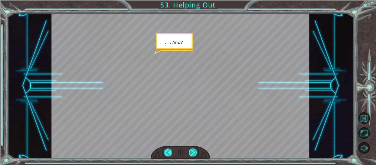
click at [193, 152] on div at bounding box center [193, 152] width 8 height 8
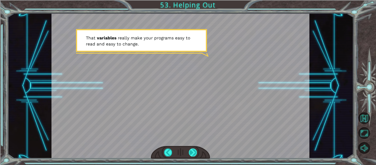
click at [193, 152] on div at bounding box center [193, 152] width 8 height 8
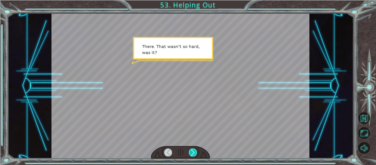
click at [193, 152] on div at bounding box center [193, 152] width 8 height 8
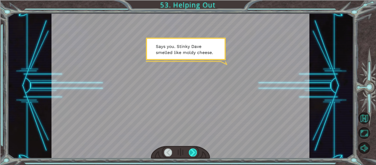
click at [193, 152] on div at bounding box center [193, 152] width 8 height 8
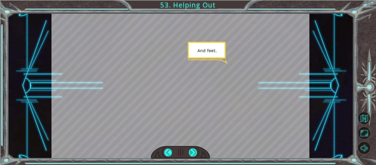
click at [193, 152] on div at bounding box center [193, 152] width 8 height 8
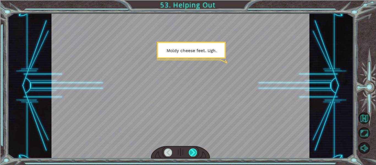
click at [193, 152] on div at bounding box center [193, 152] width 8 height 8
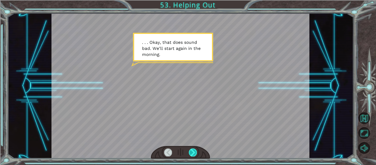
click at [193, 152] on div at bounding box center [193, 152] width 8 height 8
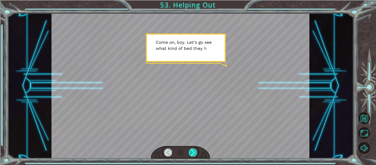
click at [193, 152] on div at bounding box center [193, 152] width 8 height 8
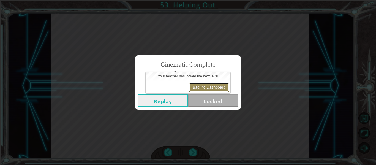
click at [197, 86] on button "Back to Dashboard" at bounding box center [209, 87] width 40 height 9
